Goal: Information Seeking & Learning: Learn about a topic

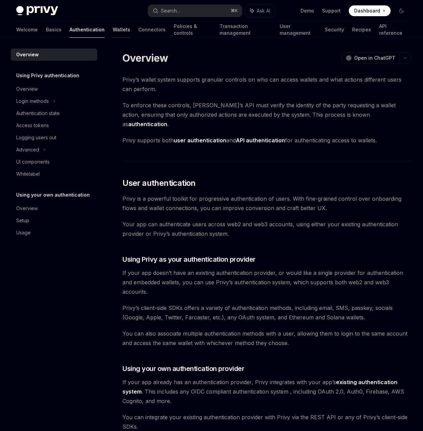
click at [113, 29] on link "Wallets" at bounding box center [122, 30] width 18 height 16
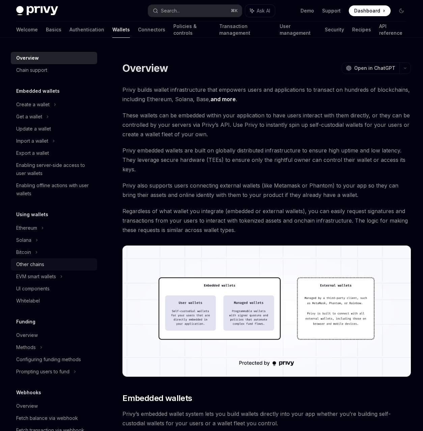
click at [42, 266] on div "Other chains" at bounding box center [30, 264] width 28 height 8
type textarea "*"
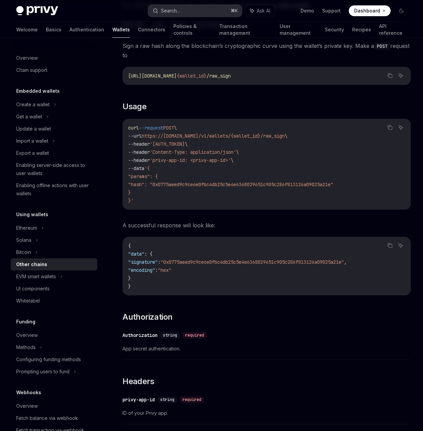
click at [175, 10] on div "Search..." at bounding box center [170, 11] width 19 height 8
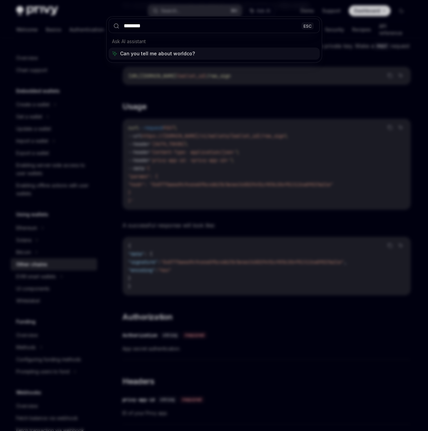
type input "*********"
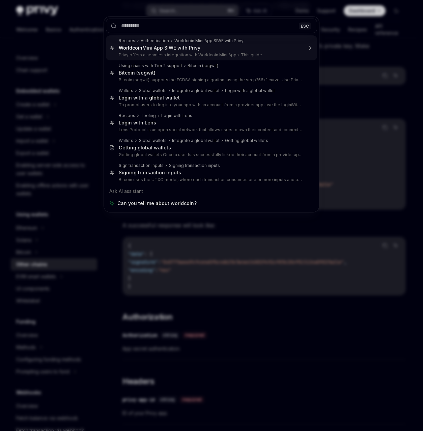
type textarea "*"
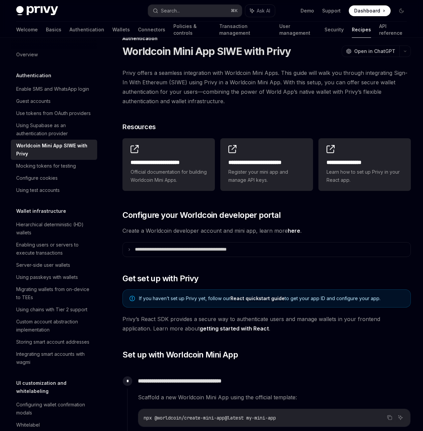
scroll to position [13, 0]
